Goal: Check status: Check status

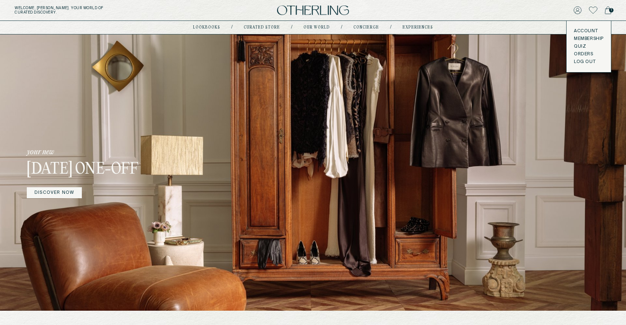
click at [576, 50] on div "Account Membership Quiz Orders LOG OUT" at bounding box center [588, 46] width 44 height 51
click at [576, 52] on link "Orders" at bounding box center [589, 54] width 30 height 6
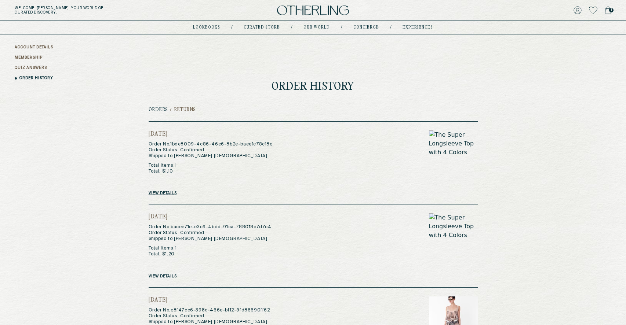
click at [186, 108] on h2 "Returns" at bounding box center [185, 109] width 22 height 5
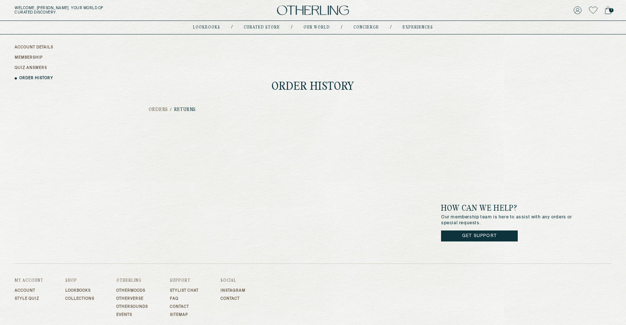
click at [180, 111] on h2 "Returns" at bounding box center [185, 109] width 22 height 5
click at [153, 112] on h2 "Orders" at bounding box center [159, 109] width 20 height 5
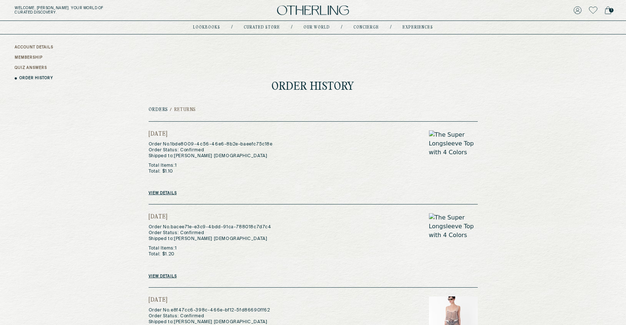
click at [156, 193] on link "View details" at bounding box center [163, 193] width 28 height 4
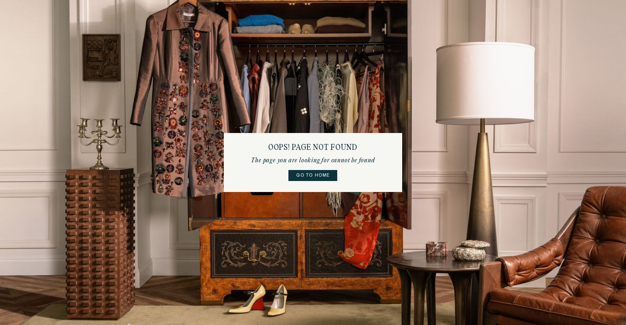
click at [310, 176] on link "Go to home" at bounding box center [312, 175] width 49 height 11
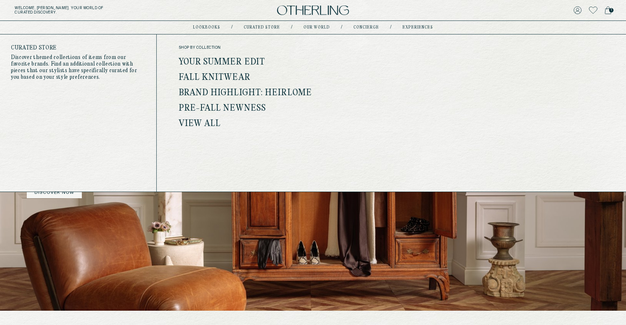
click at [227, 62] on link "Your Summer Edit" at bounding box center [222, 63] width 87 height 10
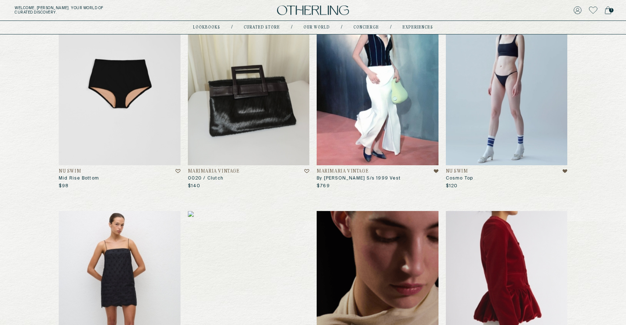
scroll to position [350, 0]
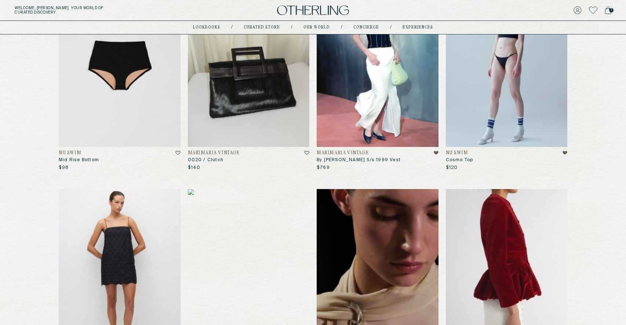
click at [205, 154] on h4 "Marimaria Vintage" at bounding box center [214, 153] width 52 height 5
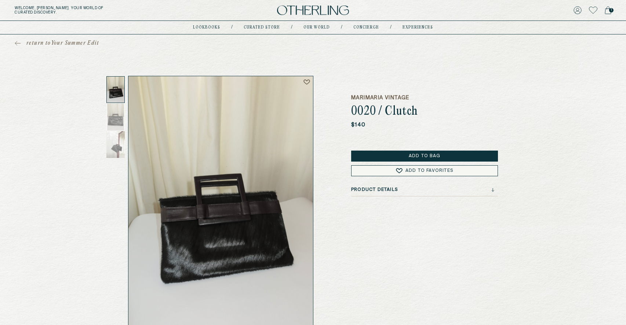
click at [443, 190] on div "Product Details" at bounding box center [422, 189] width 143 height 5
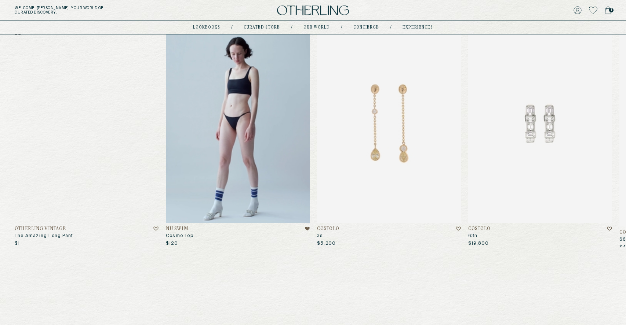
scroll to position [394, 0]
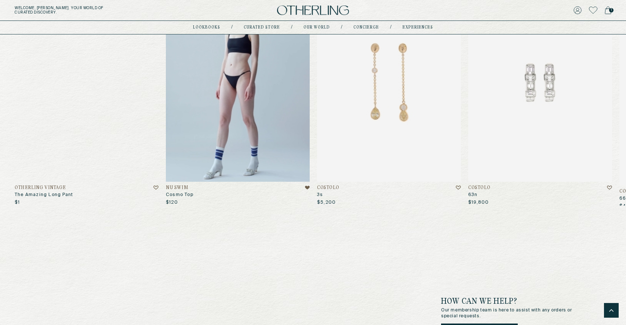
click at [335, 185] on link "COSTOLO 3s $5,200" at bounding box center [389, 97] width 144 height 218
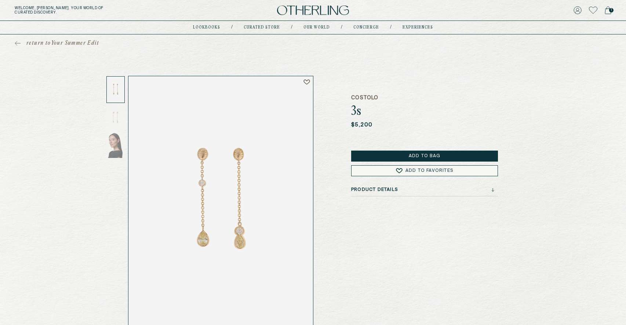
click at [451, 189] on div "Product Details" at bounding box center [422, 189] width 143 height 5
click at [27, 42] on span "return to Your Summer Edit" at bounding box center [62, 43] width 73 height 7
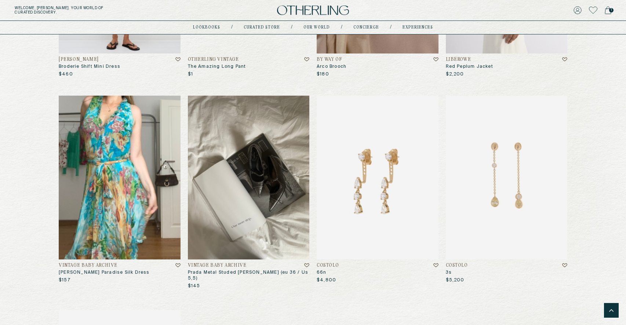
scroll to position [670, 0]
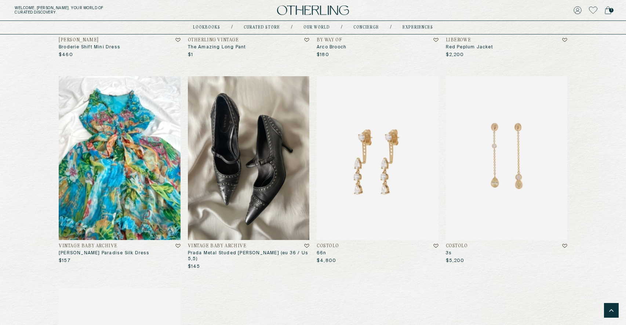
click at [121, 240] on img at bounding box center [120, 158] width 122 height 164
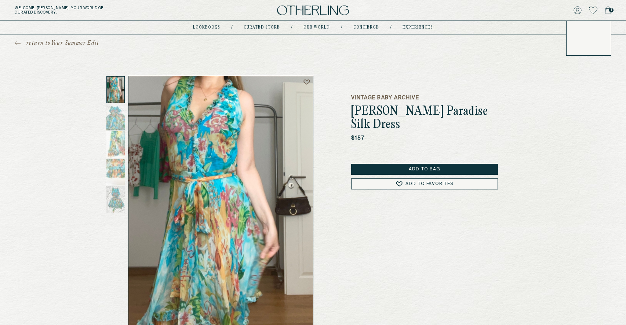
click at [575, 13] on icon at bounding box center [577, 10] width 7 height 7
click at [579, 55] on link "Orders" at bounding box center [589, 54] width 30 height 6
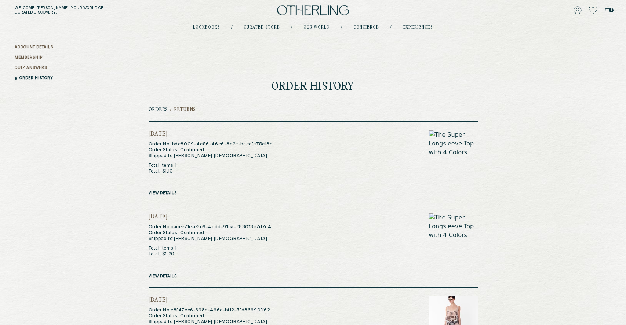
click at [159, 193] on link "View details" at bounding box center [163, 193] width 28 height 4
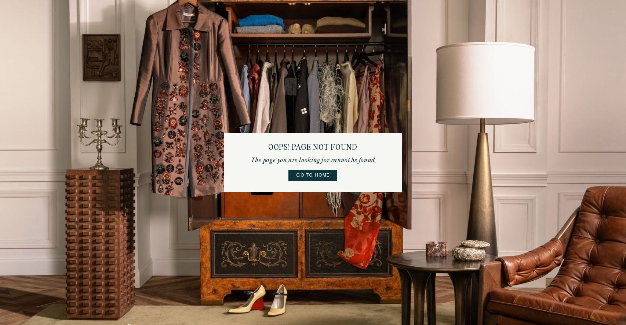
click at [299, 176] on link "Go to home" at bounding box center [312, 175] width 49 height 11
click at [298, 174] on link "Go to home" at bounding box center [312, 175] width 49 height 11
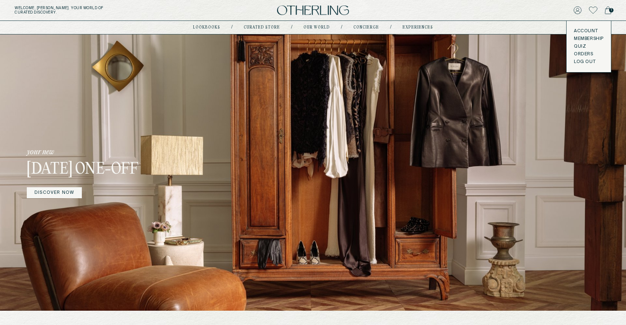
click at [576, 55] on link "Orders" at bounding box center [589, 54] width 30 height 6
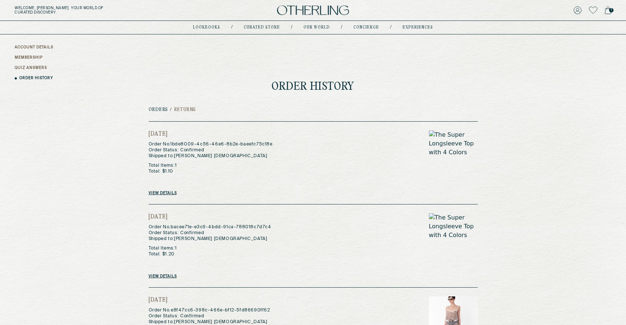
click at [165, 277] on link "View details" at bounding box center [163, 276] width 28 height 4
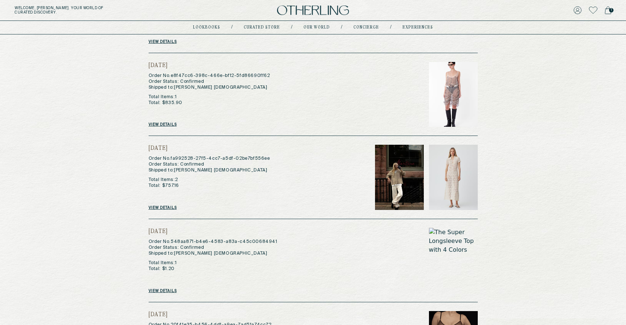
scroll to position [262, 0]
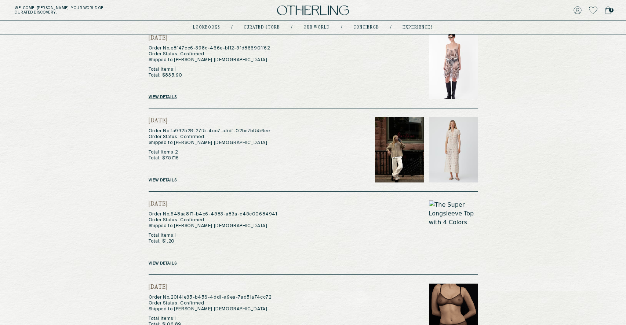
click at [169, 181] on link "View details" at bounding box center [163, 180] width 28 height 4
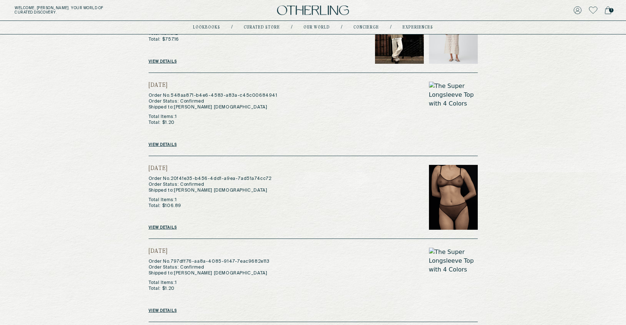
scroll to position [385, 0]
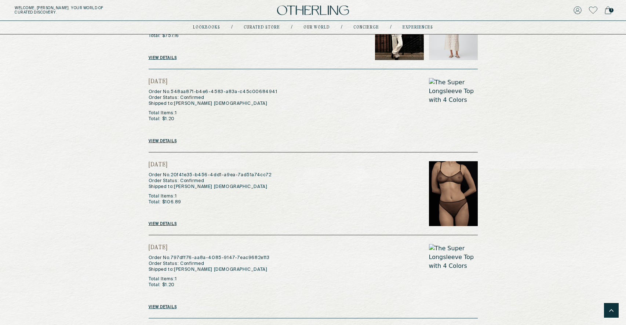
click at [162, 226] on link "View details" at bounding box center [163, 224] width 28 height 4
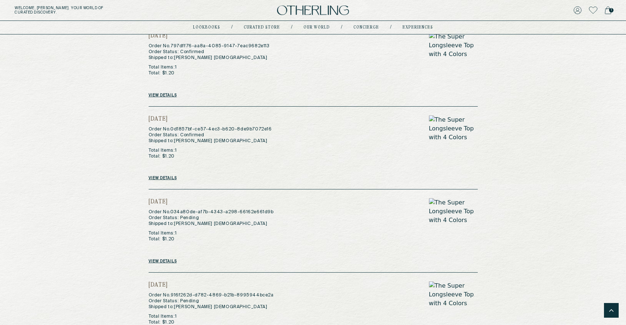
scroll to position [605, 0]
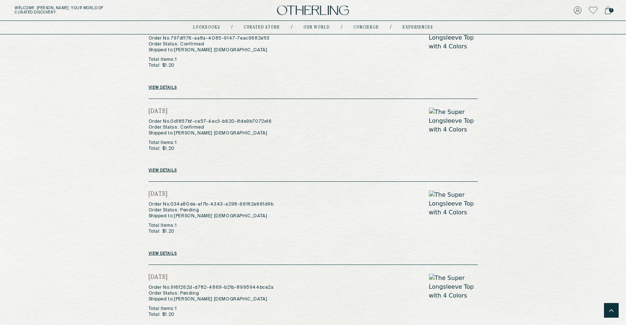
click at [162, 253] on link "View details" at bounding box center [163, 254] width 28 height 4
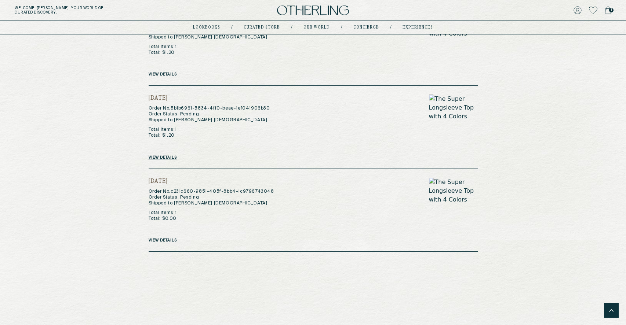
scroll to position [890, 0]
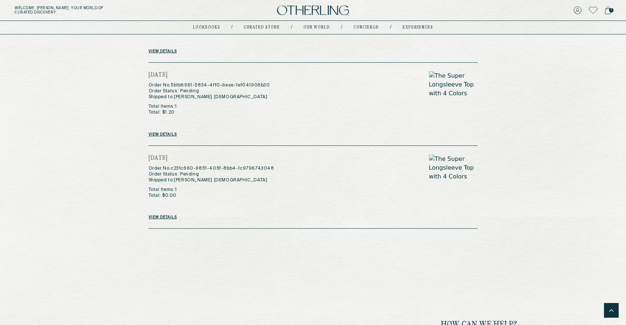
click at [165, 217] on link "View details" at bounding box center [163, 217] width 28 height 4
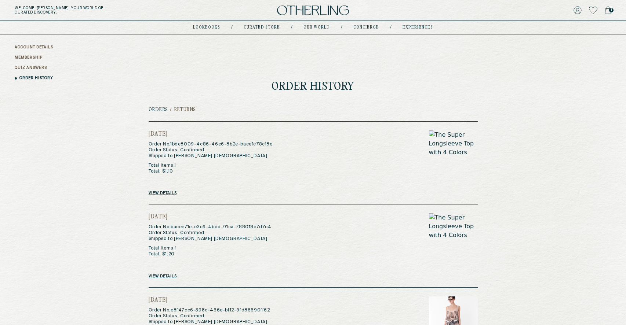
click at [161, 110] on h2 "Orders" at bounding box center [159, 109] width 20 height 5
click at [185, 110] on h2 "Returns" at bounding box center [185, 109] width 22 height 5
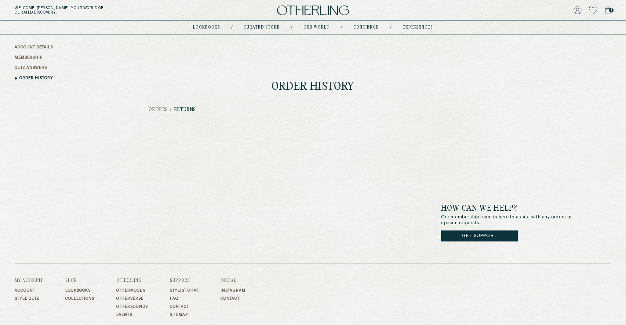
click at [158, 110] on h2 "Orders" at bounding box center [159, 109] width 20 height 5
